Goal: Book appointment/travel/reservation

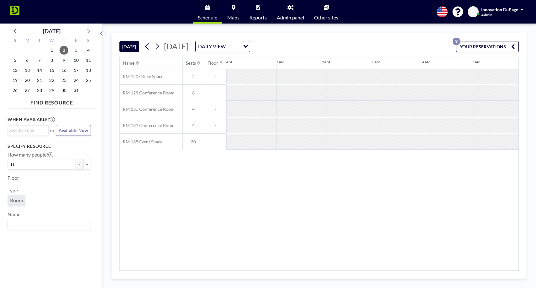
scroll to position [0, 601]
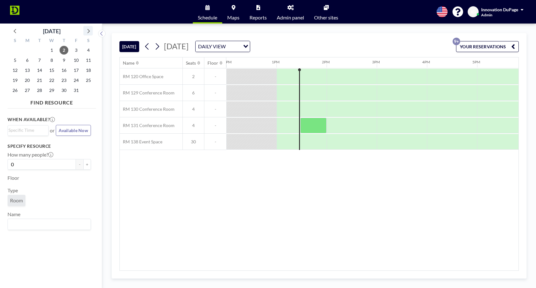
click at [88, 29] on icon at bounding box center [88, 31] width 8 height 8
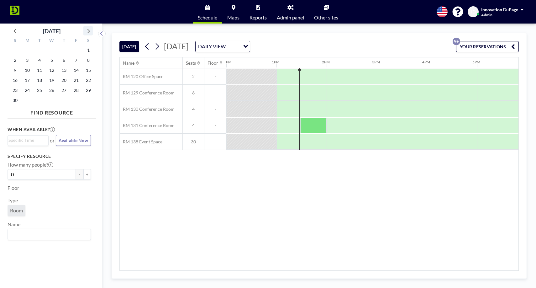
click at [88, 29] on icon at bounding box center [88, 31] width 8 height 8
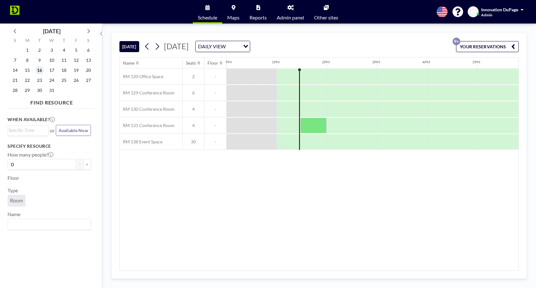
click at [40, 71] on span "16" at bounding box center [39, 70] width 9 height 9
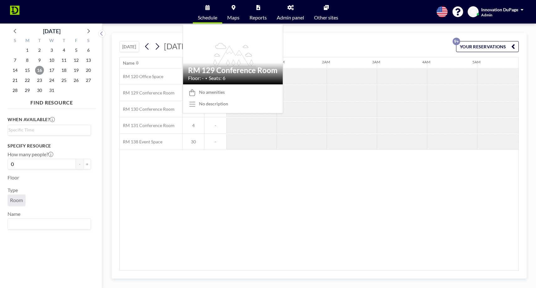
scroll to position [0, 351]
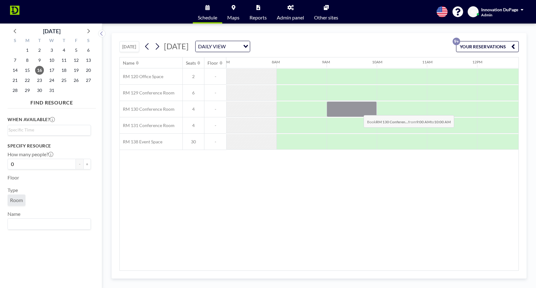
click at [358, 110] on div at bounding box center [351, 109] width 50 height 16
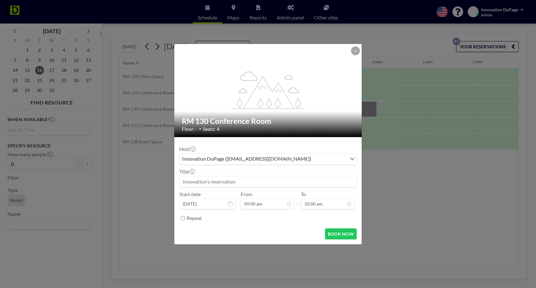
click at [199, 185] on input at bounding box center [267, 181] width 177 height 11
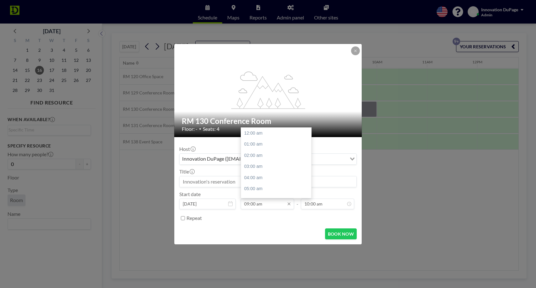
scroll to position [99, 0]
click at [271, 188] on div "02:00 pm" at bounding box center [276, 190] width 70 height 11
type input "02:00 pm"
type input "03:00 pm"
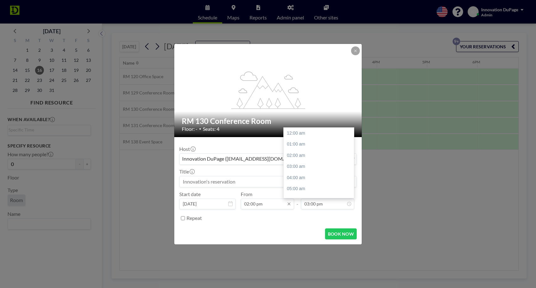
scroll to position [164, 0]
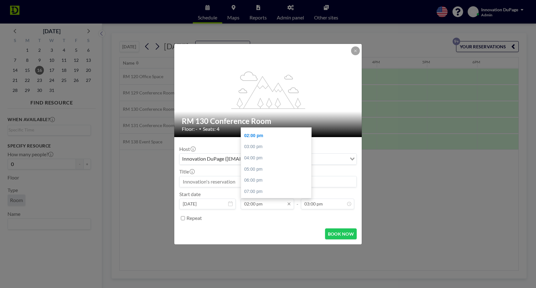
click at [269, 204] on input "02:00 pm" at bounding box center [267, 203] width 53 height 11
click at [256, 170] on div "09:00 am" at bounding box center [276, 173] width 70 height 11
type input "09:00 am"
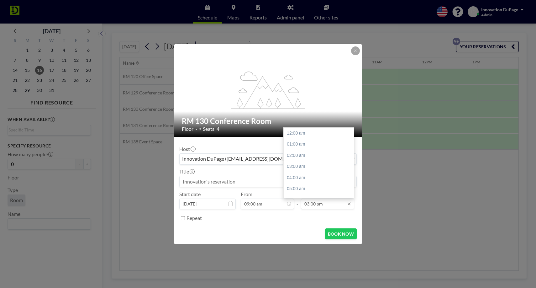
scroll to position [164, 0]
click at [326, 205] on input "03:00 pm" at bounding box center [327, 203] width 53 height 11
click at [311, 149] on div "02:00 pm" at bounding box center [318, 154] width 70 height 11
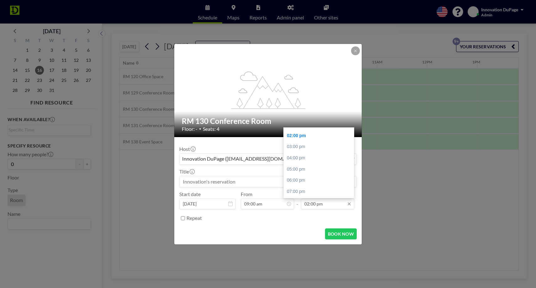
click at [313, 205] on input "02:00 pm" at bounding box center [327, 203] width 53 height 11
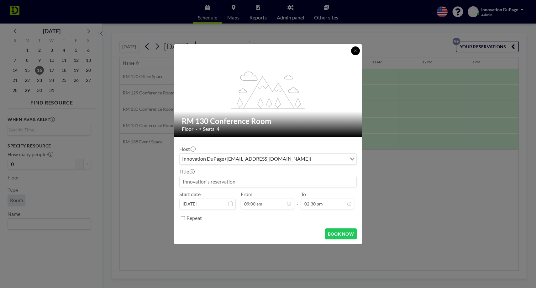
type input "02:30 pm"
click at [353, 51] on icon at bounding box center [355, 51] width 4 height 4
